Goal: Book appointment/travel/reservation

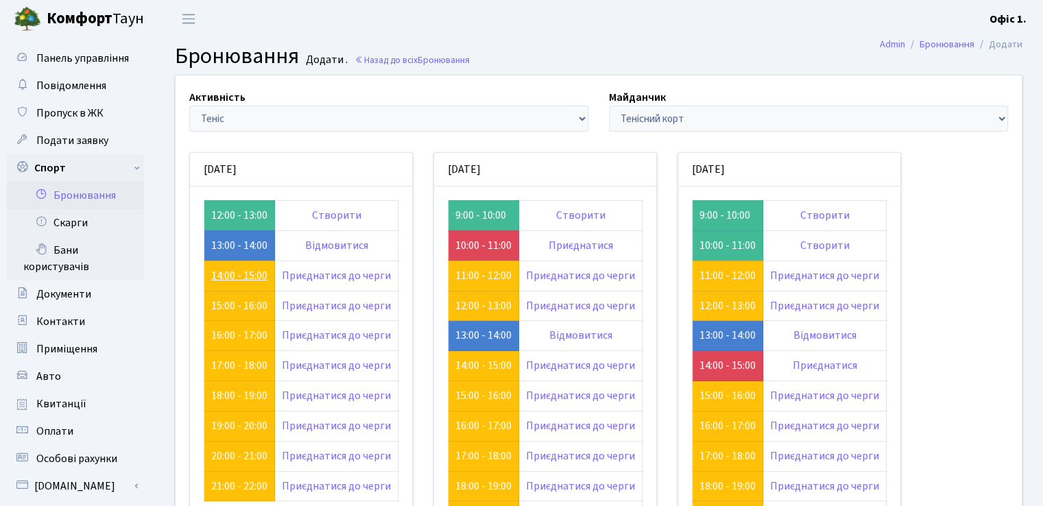
click at [215, 276] on link "14:00 - 15:00" at bounding box center [239, 275] width 56 height 15
